Goal: Check status: Check status

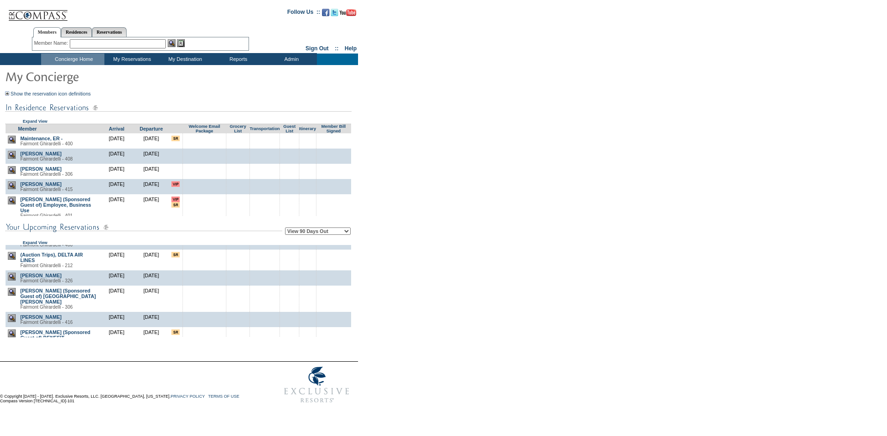
scroll to position [1016, 0]
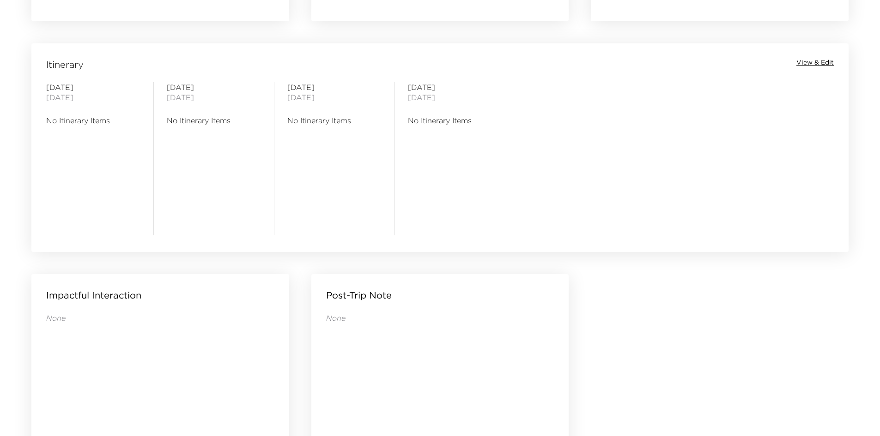
scroll to position [612, 0]
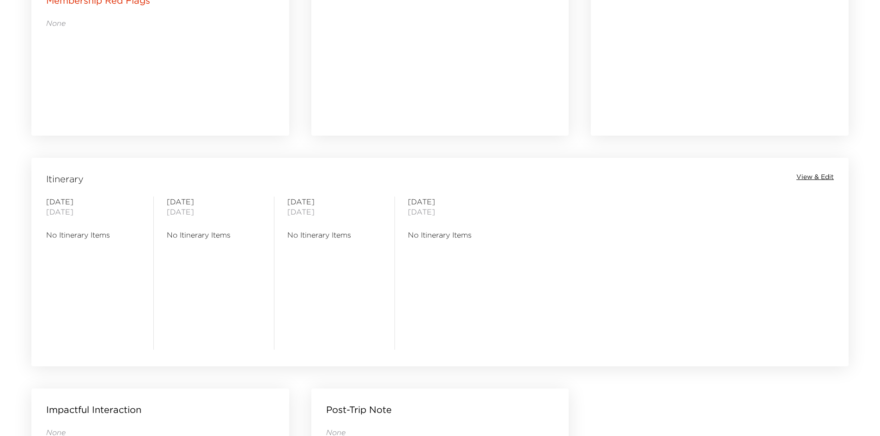
drag, startPoint x: 315, startPoint y: 262, endPoint x: 262, endPoint y: 262, distance: 53.1
drag, startPoint x: 262, startPoint y: 262, endPoint x: 250, endPoint y: 270, distance: 14.3
click at [262, 262] on div "[DATE] No Itinerary Items" at bounding box center [213, 273] width 121 height 153
click at [213, 273] on div "[DATE] No Itinerary Items" at bounding box center [214, 273] width 94 height 153
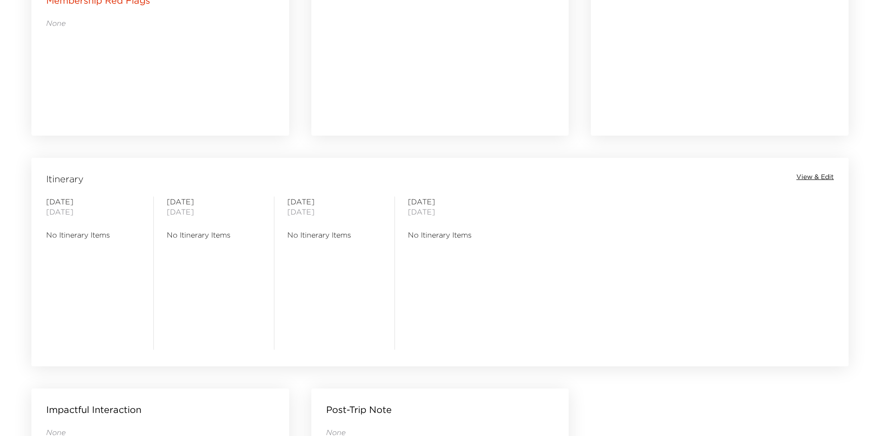
click at [210, 275] on div "[DATE] No Itinerary Items" at bounding box center [214, 273] width 94 height 153
click at [206, 275] on div "[DATE] No Itinerary Items" at bounding box center [214, 273] width 94 height 153
drag, startPoint x: 202, startPoint y: 277, endPoint x: 198, endPoint y: 286, distance: 10.1
click at [198, 286] on div "[DATE] No Itinerary Items" at bounding box center [214, 273] width 94 height 153
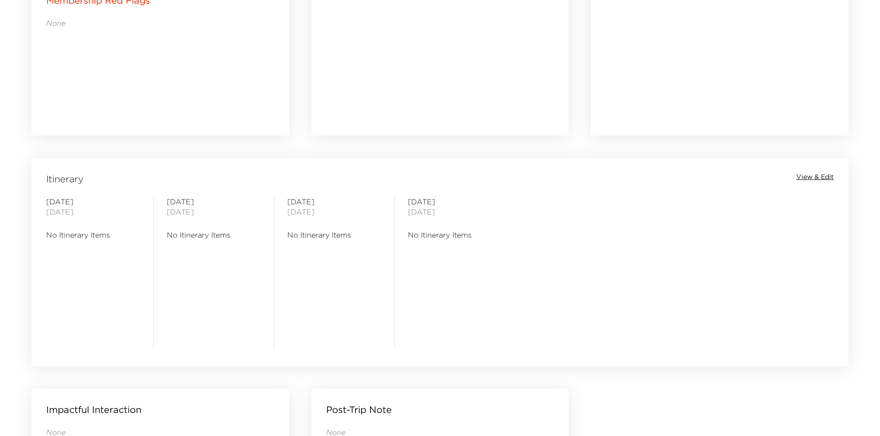
drag, startPoint x: 194, startPoint y: 287, endPoint x: 188, endPoint y: 289, distance: 6.0
click at [188, 289] on div "[DATE] No Itinerary Items" at bounding box center [214, 273] width 94 height 153
drag, startPoint x: 404, startPoint y: 261, endPoint x: 392, endPoint y: 263, distance: 12.2
click at [394, 263] on div "[DATE] No Itinerary Items [DATE] No Itinerary Items [DATE] No Itinerary Items […" at bounding box center [439, 273] width 813 height 153
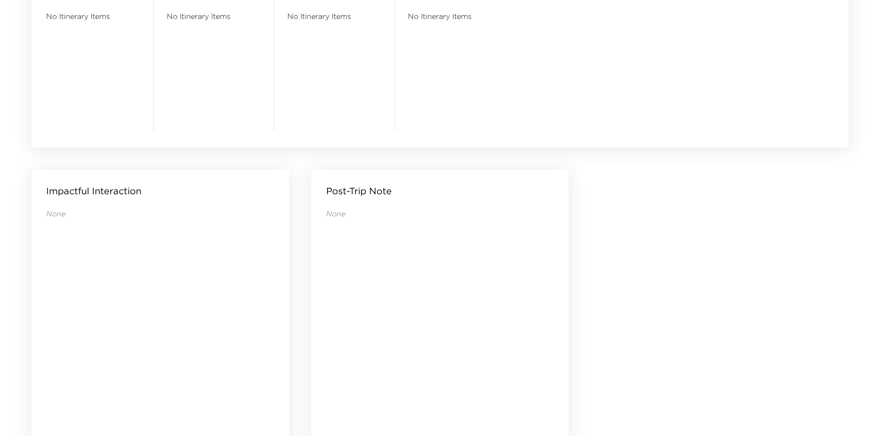
scroll to position [890, 0]
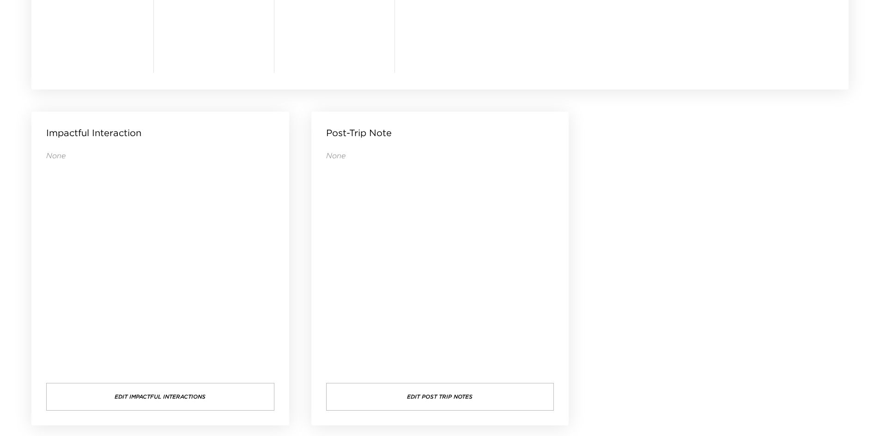
drag, startPoint x: 688, startPoint y: 268, endPoint x: 631, endPoint y: 257, distance: 57.9
drag, startPoint x: 643, startPoint y: 255, endPoint x: 631, endPoint y: 257, distance: 12.1
drag, startPoint x: 627, startPoint y: 263, endPoint x: 605, endPoint y: 265, distance: 22.3
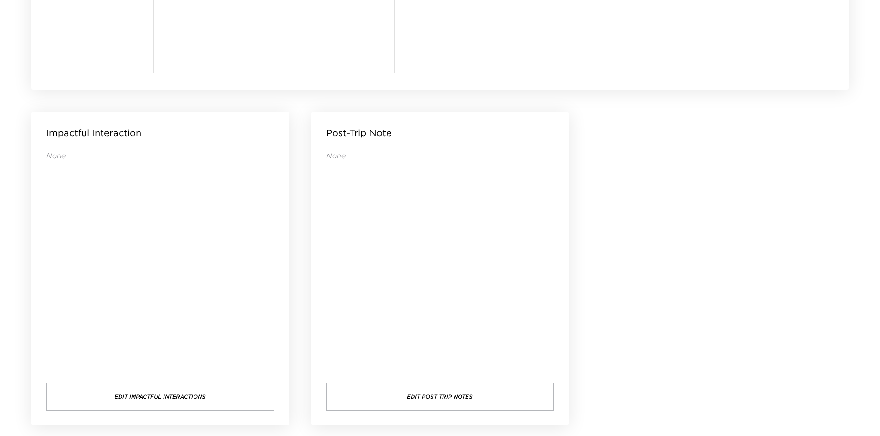
drag, startPoint x: 604, startPoint y: 265, endPoint x: 604, endPoint y: 272, distance: 6.5
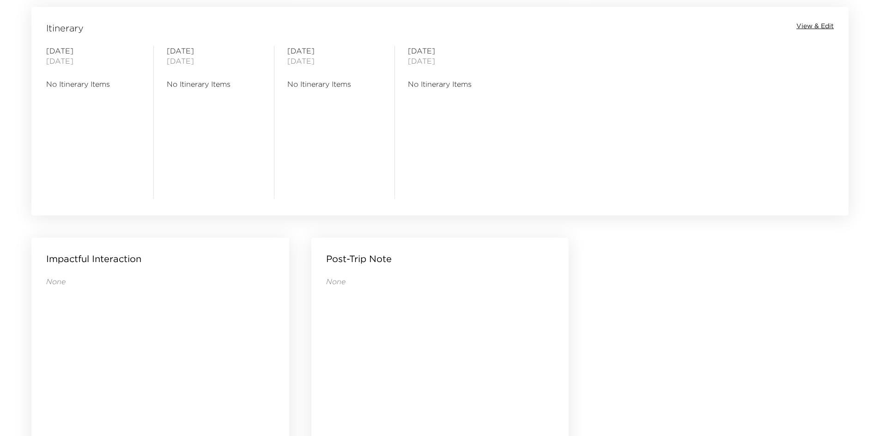
scroll to position [612, 0]
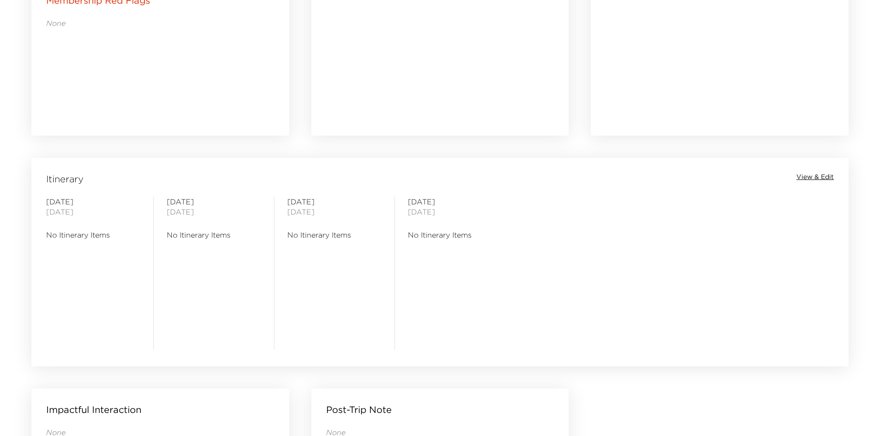
drag, startPoint x: 324, startPoint y: 264, endPoint x: 315, endPoint y: 264, distance: 8.3
drag, startPoint x: 315, startPoint y: 264, endPoint x: 265, endPoint y: 266, distance: 50.4
click at [265, 266] on div "[DATE] No Itinerary Items" at bounding box center [213, 273] width 121 height 153
drag, startPoint x: 482, startPoint y: 294, endPoint x: 427, endPoint y: 297, distance: 55.1
click at [427, 297] on div "[DATE] No Itinerary Items" at bounding box center [455, 273] width 94 height 153
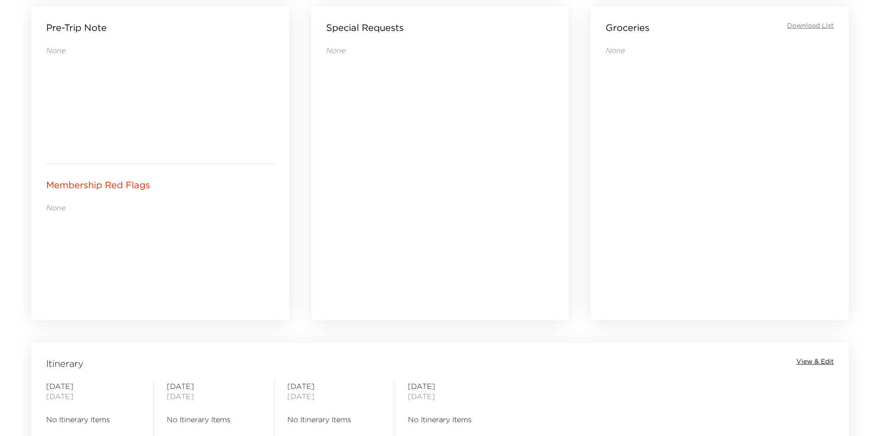
drag, startPoint x: 409, startPoint y: 242, endPoint x: 404, endPoint y: 240, distance: 5.3
drag, startPoint x: 404, startPoint y: 240, endPoint x: 382, endPoint y: 236, distance: 22.6
click at [382, 236] on div "None" at bounding box center [440, 169] width 228 height 249
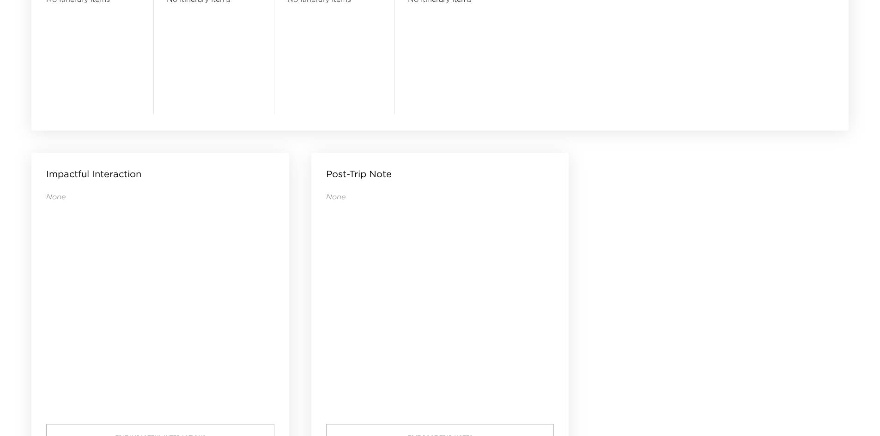
scroll to position [890, 0]
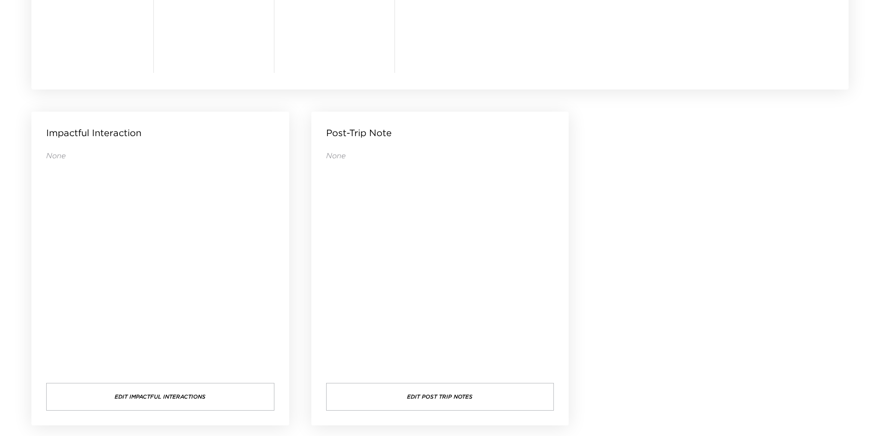
drag, startPoint x: 496, startPoint y: 257, endPoint x: 484, endPoint y: 258, distance: 12.1
drag, startPoint x: 484, startPoint y: 258, endPoint x: 420, endPoint y: 252, distance: 64.5
drag, startPoint x: 420, startPoint y: 252, endPoint x: 408, endPoint y: 255, distance: 12.3
drag, startPoint x: 408, startPoint y: 255, endPoint x: 402, endPoint y: 256, distance: 6.2
click at [402, 256] on div "None" at bounding box center [440, 258] width 228 height 214
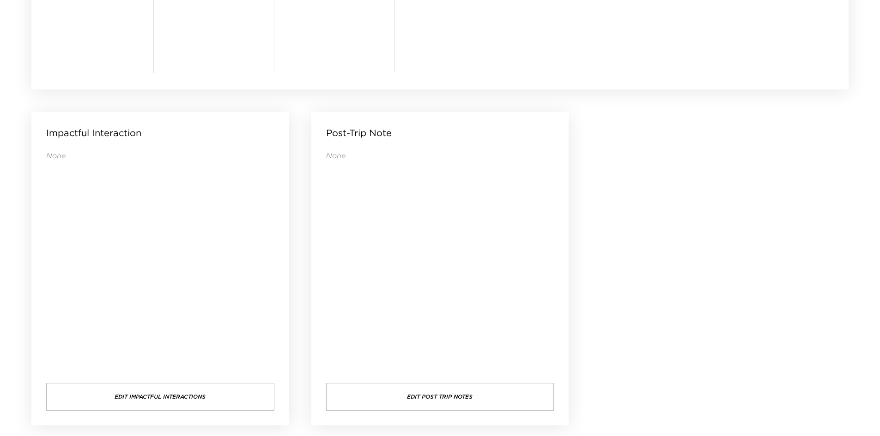
drag, startPoint x: 419, startPoint y: 240, endPoint x: 414, endPoint y: 240, distance: 5.1
drag, startPoint x: 414, startPoint y: 240, endPoint x: 378, endPoint y: 245, distance: 36.8
click at [371, 248] on div "None" at bounding box center [440, 258] width 228 height 214
drag, startPoint x: 385, startPoint y: 258, endPoint x: 379, endPoint y: 258, distance: 6.0
click at [379, 258] on div "None" at bounding box center [440, 258] width 228 height 214
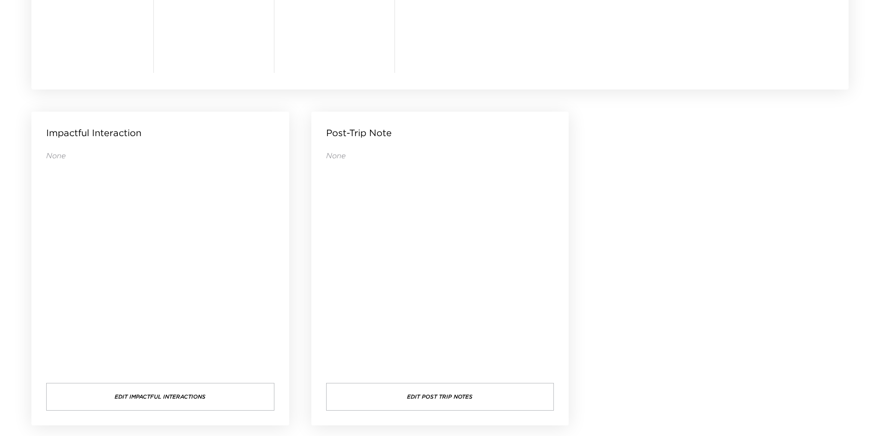
drag, startPoint x: 352, startPoint y: 266, endPoint x: 345, endPoint y: 266, distance: 6.5
drag, startPoint x: 345, startPoint y: 266, endPoint x: 330, endPoint y: 267, distance: 15.3
click at [329, 267] on div "None" at bounding box center [440, 258] width 228 height 214
click at [327, 267] on div "None" at bounding box center [440, 258] width 228 height 214
click at [326, 267] on div "None" at bounding box center [440, 258] width 228 height 214
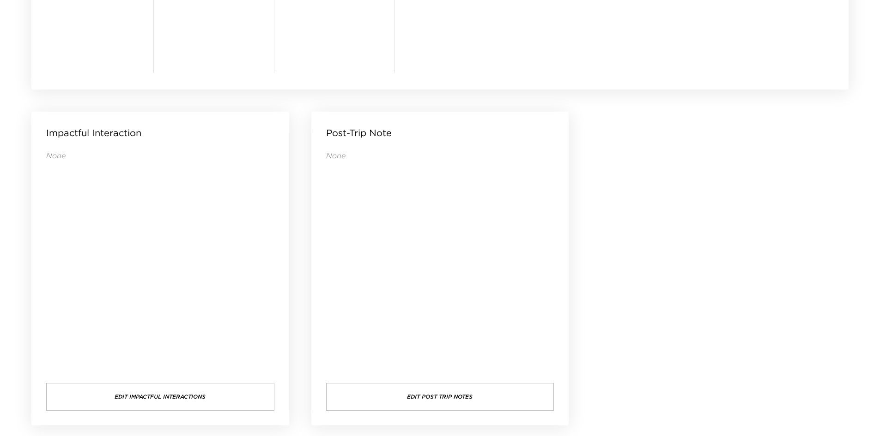
drag, startPoint x: 325, startPoint y: 270, endPoint x: 315, endPoint y: 275, distance: 10.7
click at [315, 275] on div "Post-Trip Note None Edit Post Trip Notes" at bounding box center [440, 269] width 258 height 314
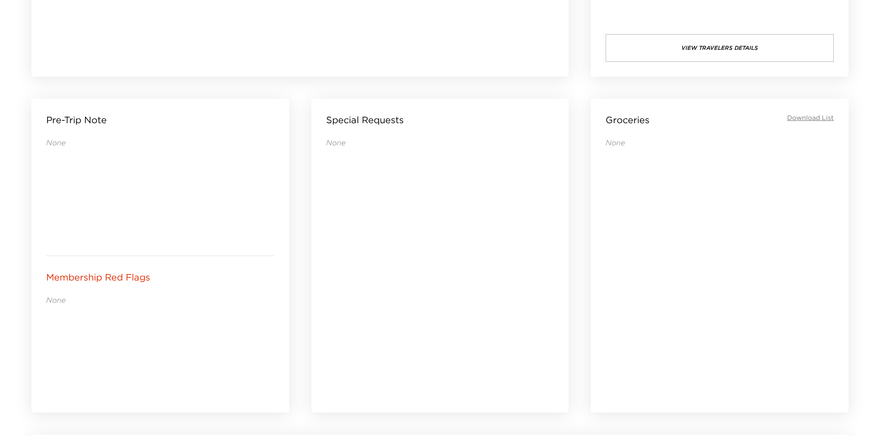
drag, startPoint x: 350, startPoint y: 292, endPoint x: 326, endPoint y: 292, distance: 24.0
click at [327, 292] on div "None" at bounding box center [440, 262] width 228 height 249
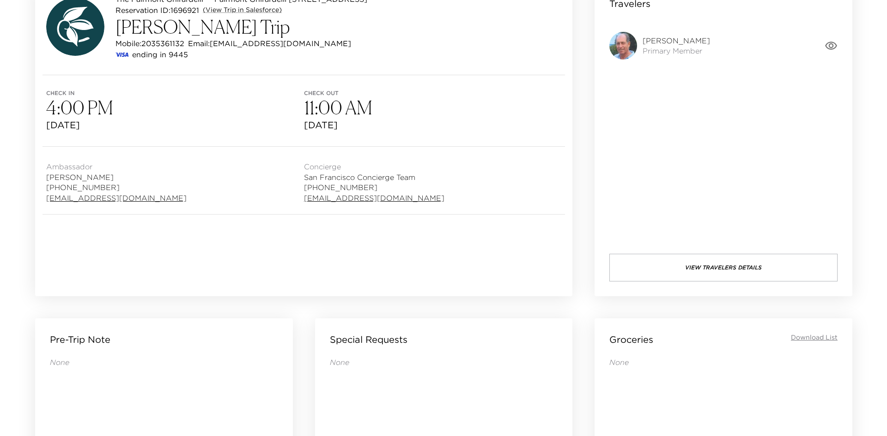
scroll to position [0, 0]
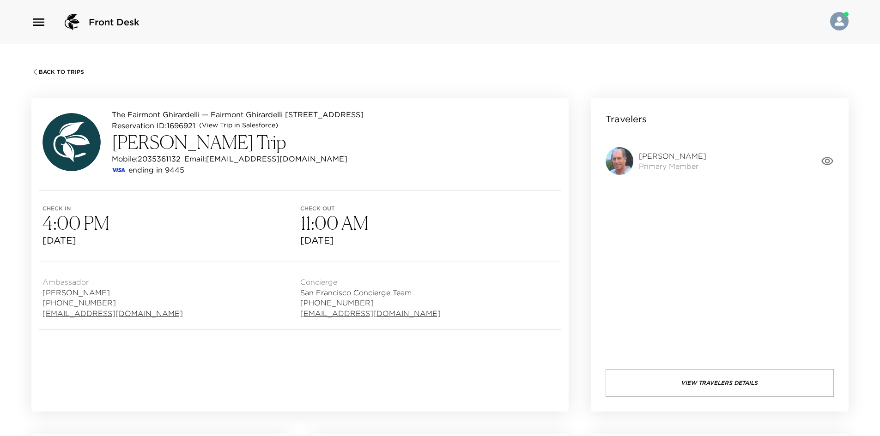
click at [688, 390] on button "View Travelers Details" at bounding box center [720, 384] width 228 height 28
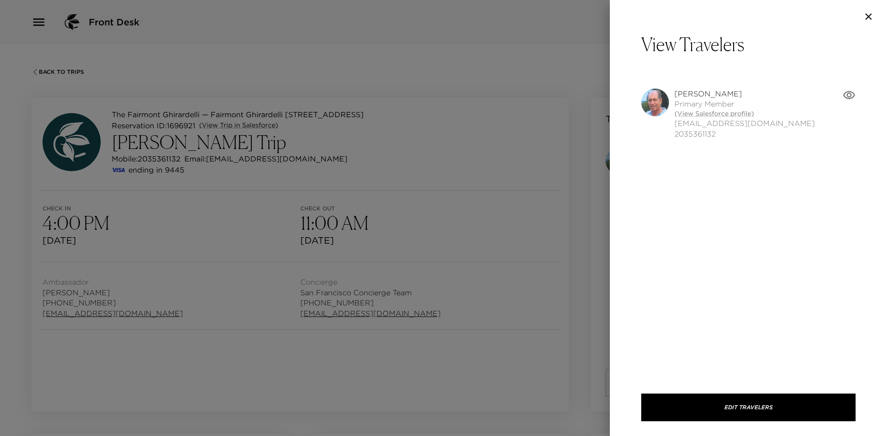
click at [703, 119] on span "[EMAIL_ADDRESS][DOMAIN_NAME]" at bounding box center [744, 123] width 140 height 10
click at [703, 116] on link "(View Salesforce profile)" at bounding box center [744, 113] width 140 height 9
click at [704, 114] on link "(View Salesforce profile)" at bounding box center [744, 113] width 140 height 9
